Goal: Information Seeking & Learning: Learn about a topic

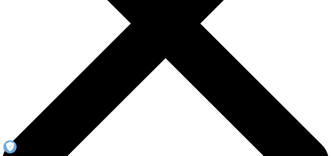
scroll to position [158, 0]
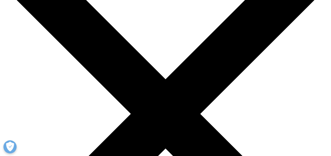
scroll to position [49, 0]
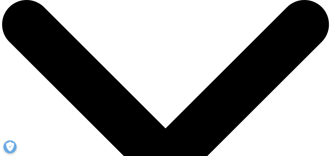
scroll to position [0, 0]
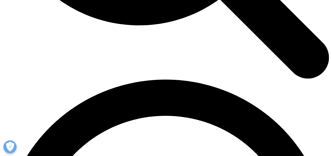
scroll to position [632, 0]
